Goal: Find specific page/section: Find specific page/section

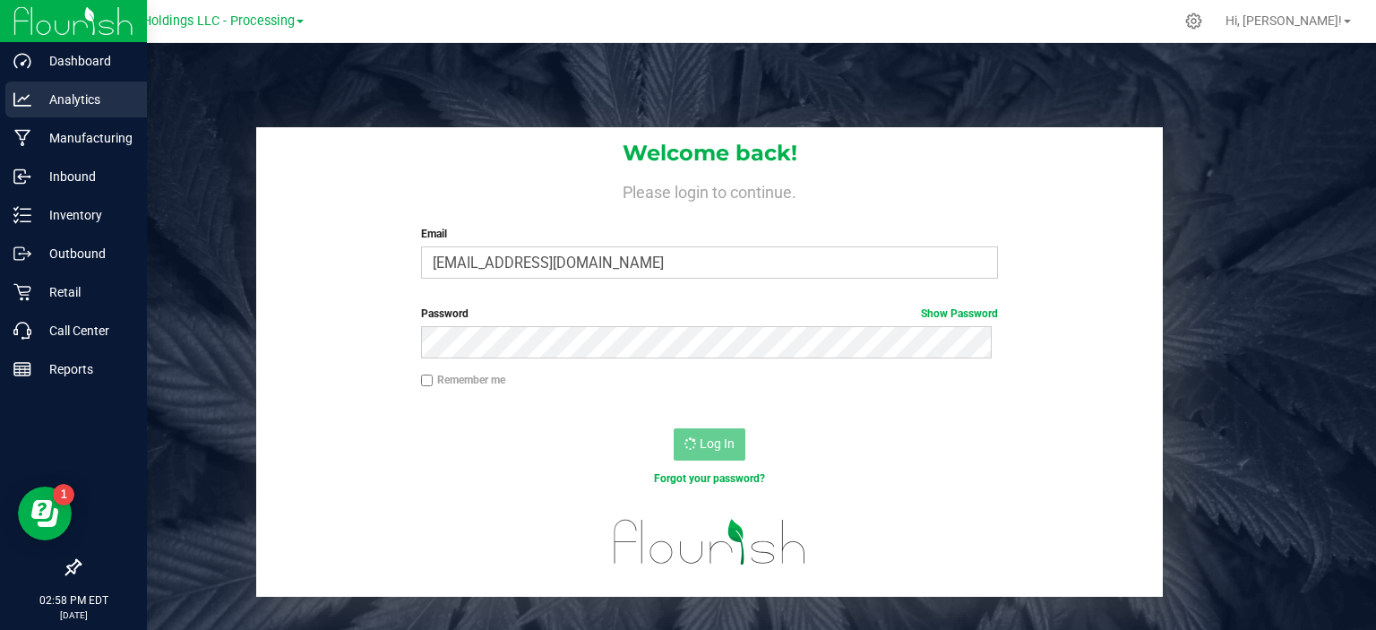
click at [71, 92] on p "Analytics" at bounding box center [84, 99] width 107 height 21
click at [90, 102] on p "Analytics" at bounding box center [84, 99] width 107 height 21
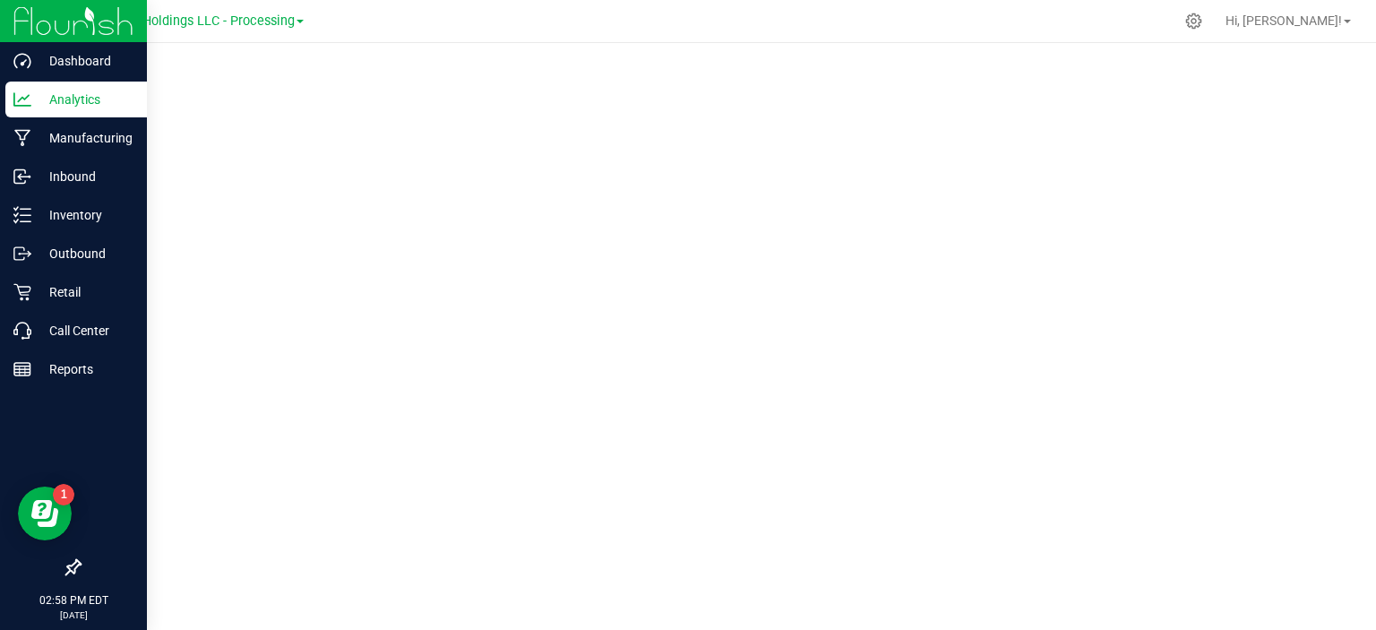
click at [84, 97] on p "Analytics" at bounding box center [84, 99] width 107 height 21
